Goal: Use online tool/utility: Utilize a website feature to perform a specific function

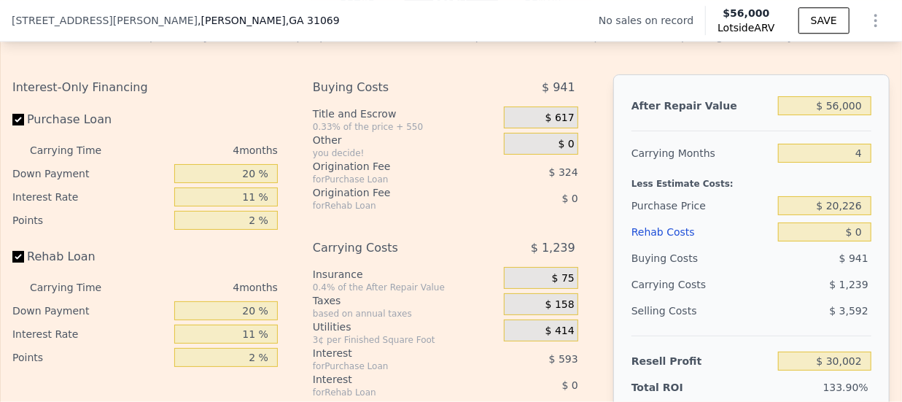
scroll to position [2113, 0]
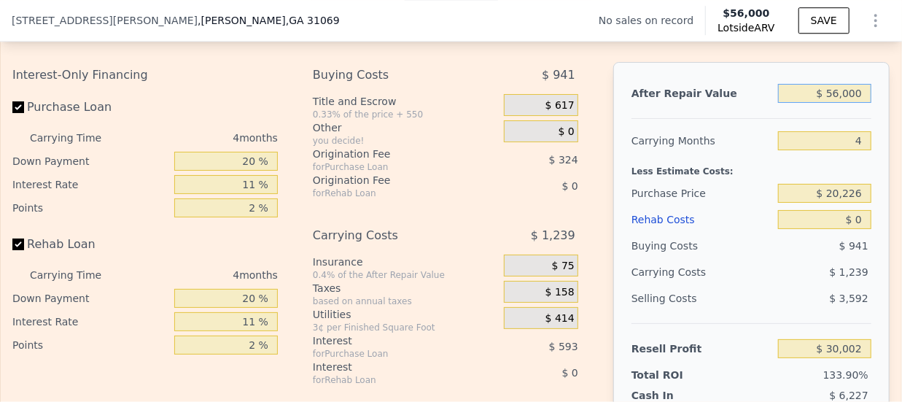
click at [830, 103] on input "$ 56,000" at bounding box center [824, 93] width 93 height 19
type input "$ 5,000"
type input "-$ 18,160"
type input "$ 000"
type input "-$ 22,881"
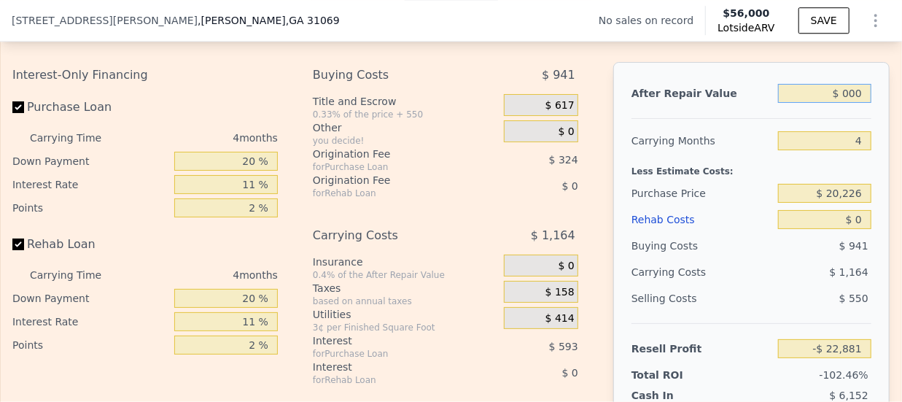
type input "$ 1,000"
type input "-$ 21,936"
type input "$ 11,000"
type input "-$ 12,494"
type input "$ 115,000"
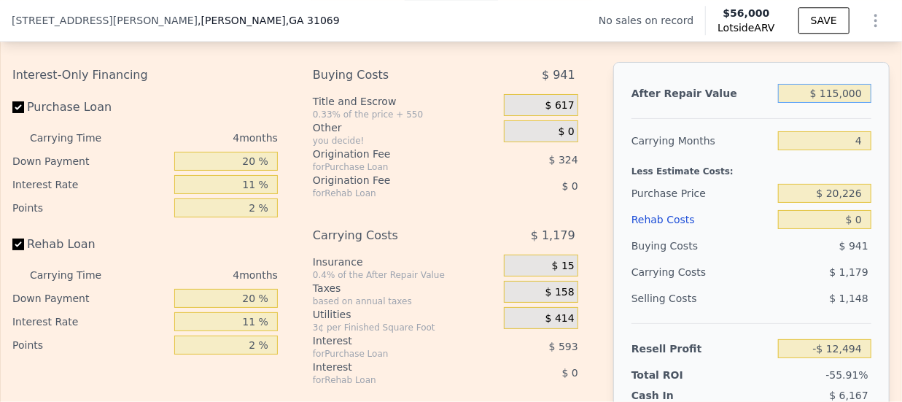
type input "$ 85,718"
type input "$ 115,000"
click at [857, 150] on input "4" at bounding box center [824, 140] width 93 height 19
type input "6"
type input "$ 85,059"
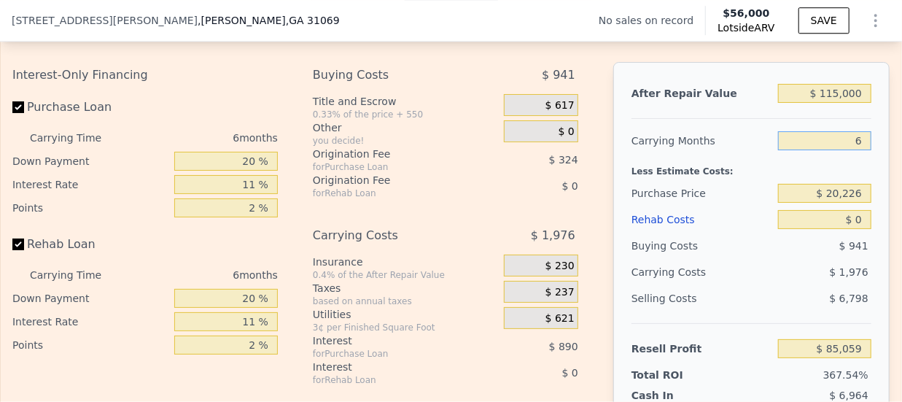
type input "6"
click at [849, 201] on input "$ 20,226" at bounding box center [824, 193] width 93 height 19
type input "$ 2"
type input "$ 33,000"
type input "$ 71,474"
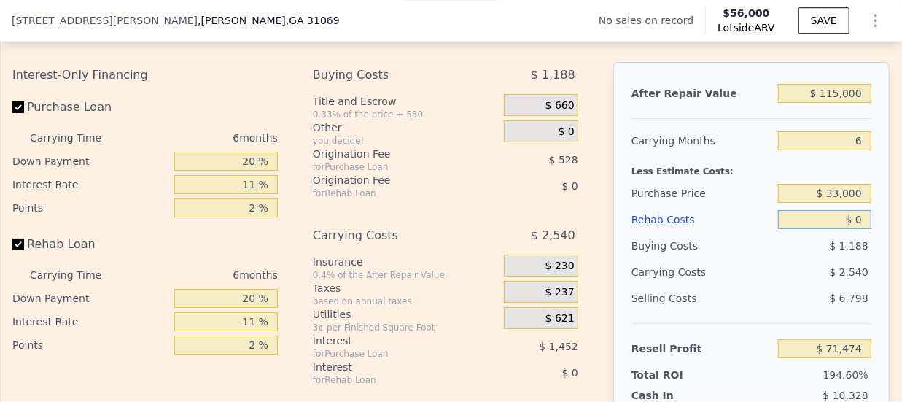
click at [854, 227] on input "$ 0" at bounding box center [824, 219] width 93 height 19
type input "$ 05"
type input "$ 71,469"
type input "$ 0"
type input "$ 71,474"
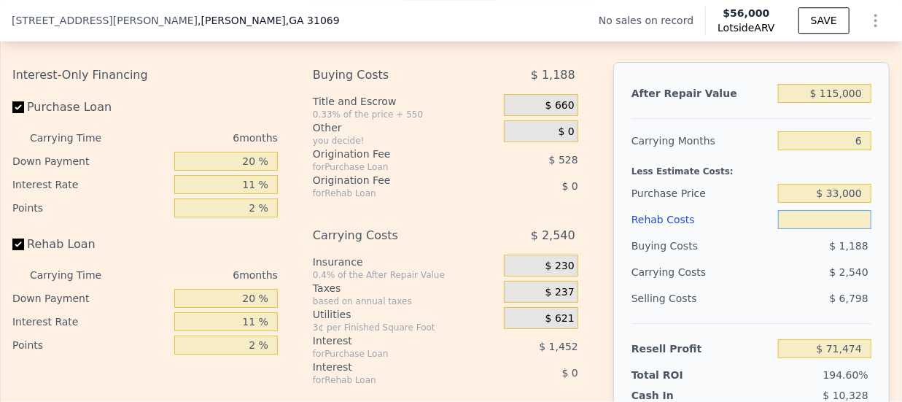
type input "$ 5"
type input "$ 71,469"
type input "$ 55"
type input "$ 71,418"
type input "$ 550"
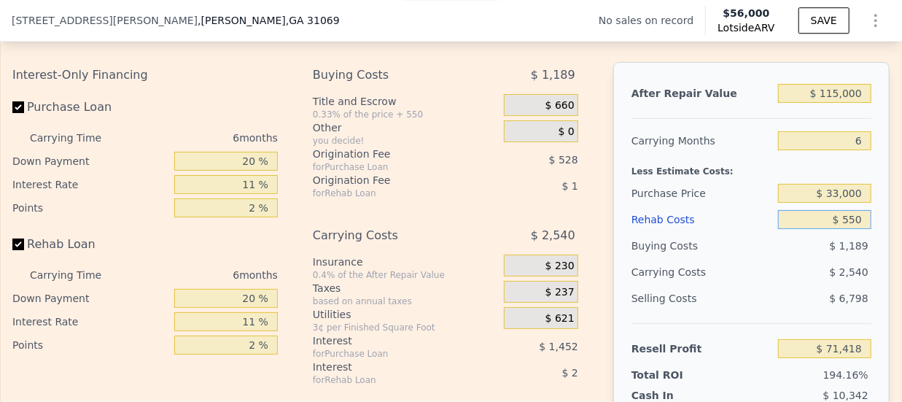
type input "$ 70,891"
type input "$ 5,500"
type input "$ 65,646"
type input "$ 55,000"
type input "$ 13,176"
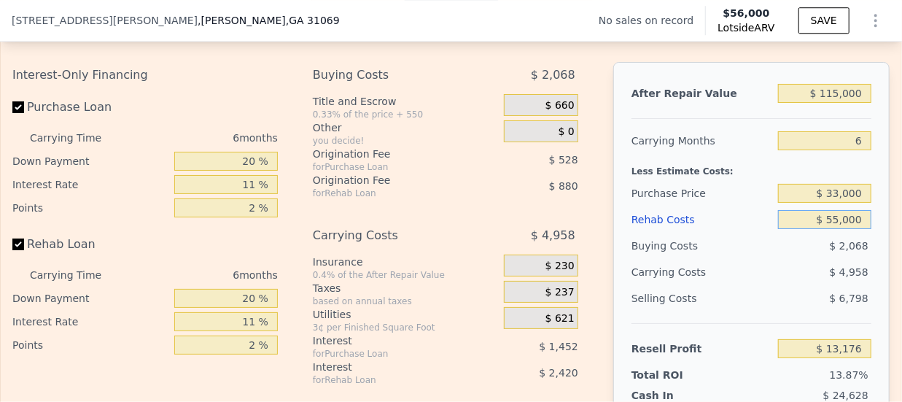
type input "$ 55,000"
drag, startPoint x: 789, startPoint y: 357, endPoint x: 802, endPoint y: 357, distance: 12.4
drag, startPoint x: 802, startPoint y: 357, endPoint x: 863, endPoint y: 256, distance: 118.5
click at [863, 256] on div "After Repair Value $ 115,000 Carrying Months 6 Less Estimate Costs: Purchase Pr…" at bounding box center [752, 265] width 277 height 406
click at [830, 103] on input "$ 115,000" at bounding box center [824, 93] width 93 height 19
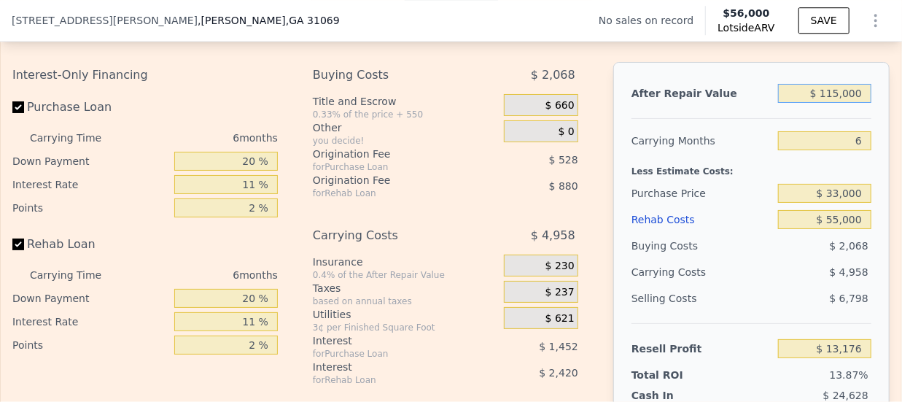
type input "$ 11,000"
type input "-$ 84,966"
type input "$ 1,000"
type input "-$ 94,402"
type input "$ 14,000"
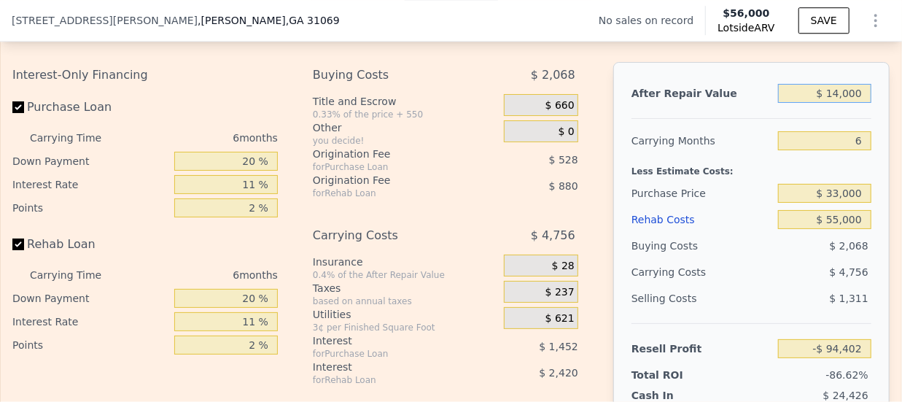
type input "-$ 82,135"
type input "$ 140,000"
type input "$ 36,768"
click at [854, 147] on input "6" at bounding box center [824, 140] width 93 height 19
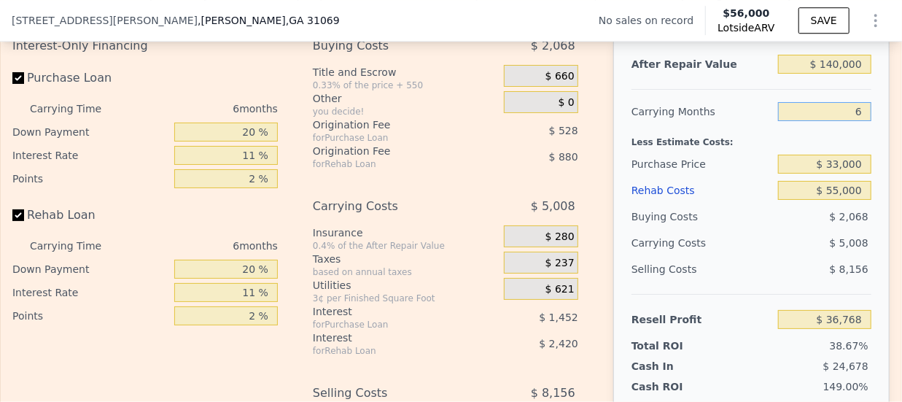
scroll to position [2154, 0]
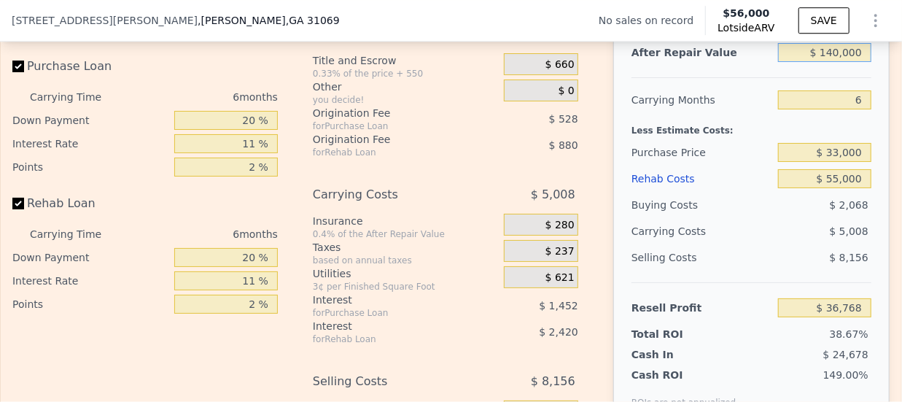
click at [831, 61] on input "$ 140,000" at bounding box center [824, 52] width 93 height 19
type input "$ 14,000"
type input "-$ 82,135"
type input "$ 1,000"
type input "-$ 94,402"
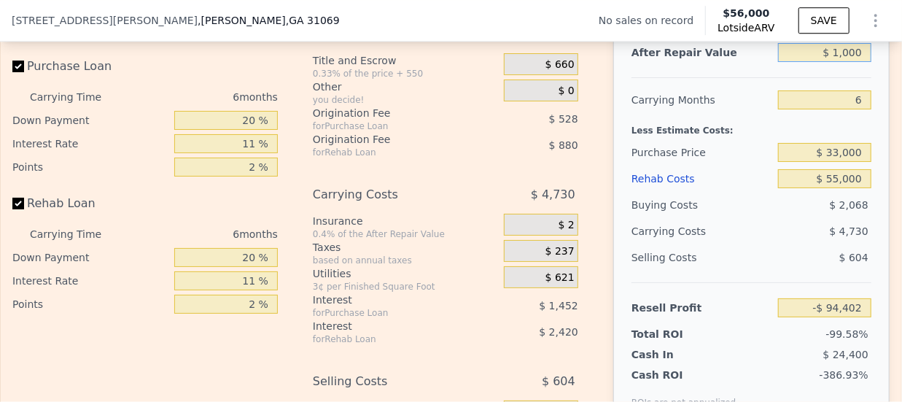
type input "$ 11,000"
type input "-$ 84,966"
type input "$ 115,000"
type input "$ 13,176"
type input "$ 115,000"
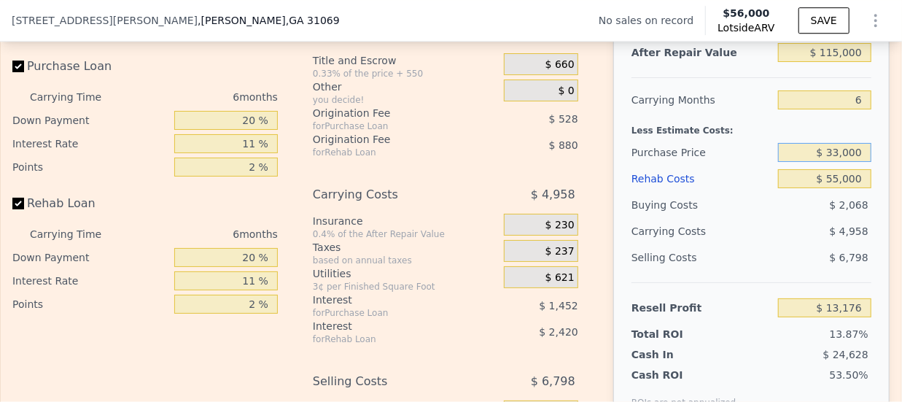
click at [853, 158] on input "$ 33,000" at bounding box center [824, 152] width 93 height 19
